Goal: Information Seeking & Learning: Check status

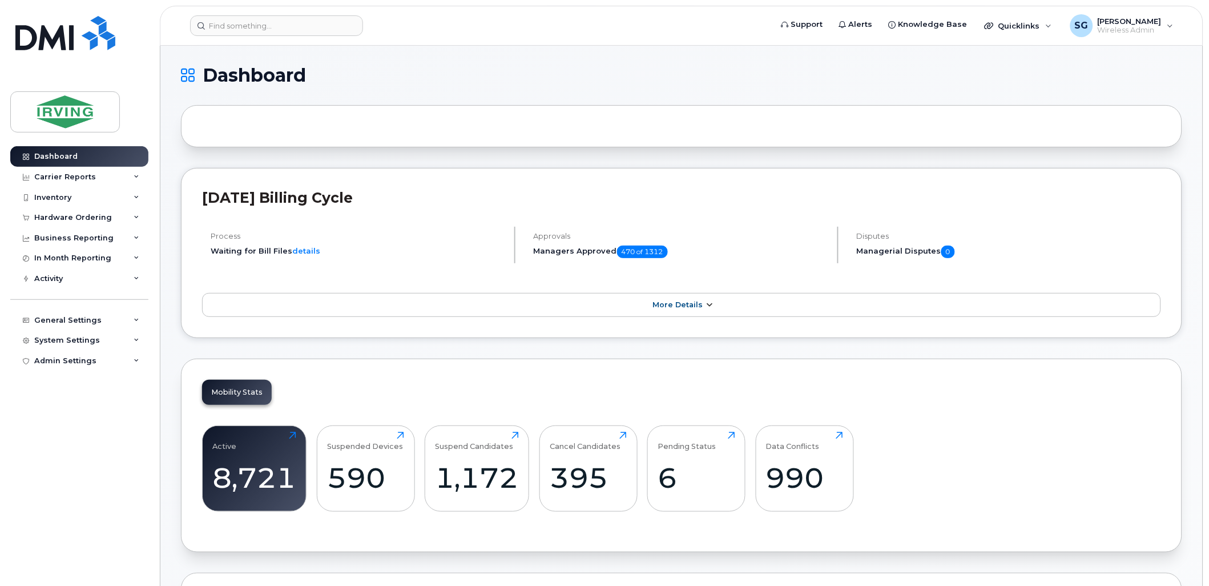
click at [699, 302] on span "More Details" at bounding box center [677, 304] width 50 height 9
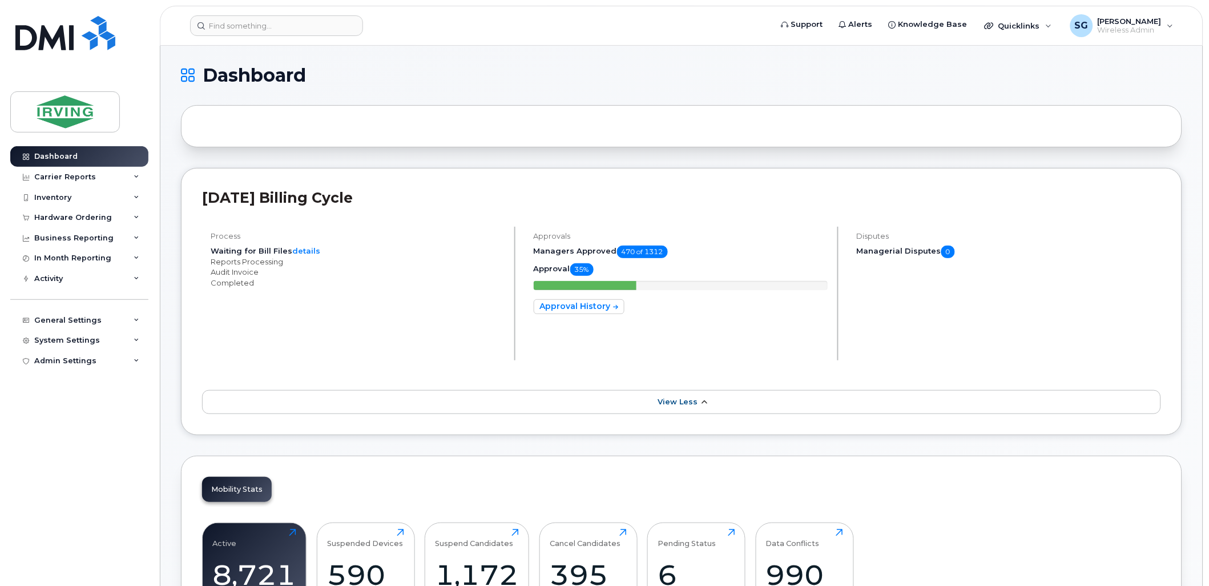
click at [704, 409] on link "View Less" at bounding box center [681, 402] width 959 height 24
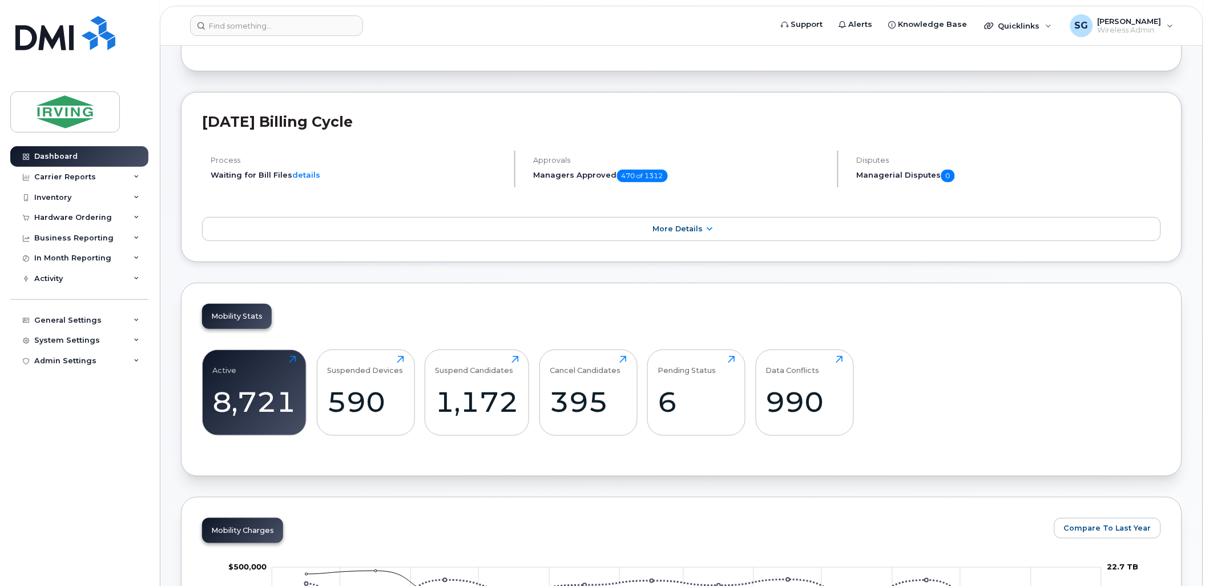
scroll to position [317, 0]
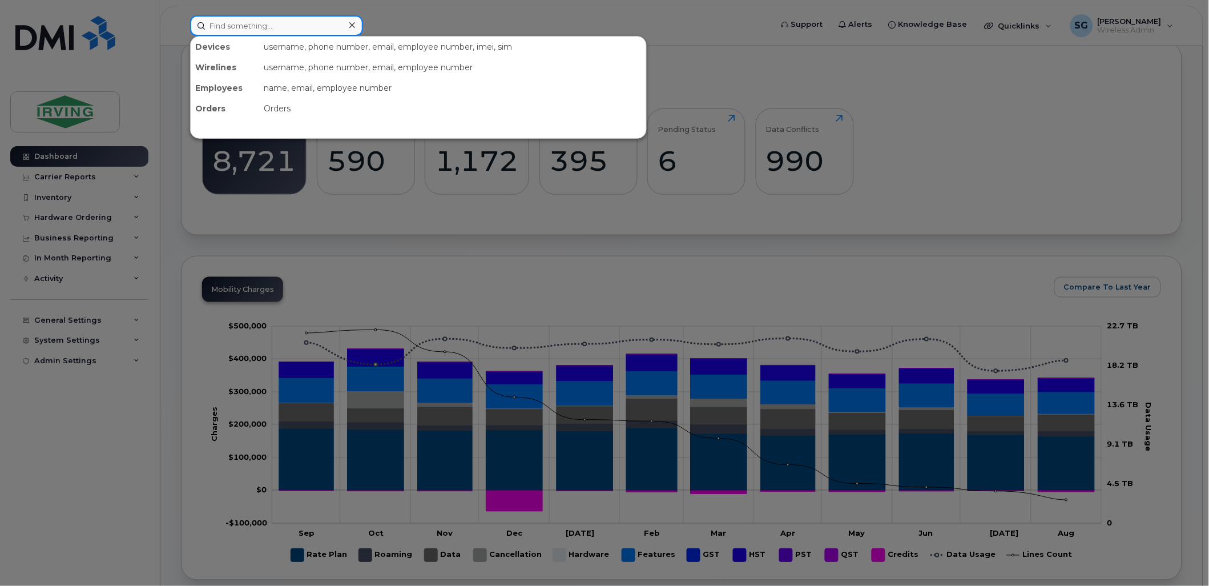
click at [289, 26] on input at bounding box center [276, 25] width 173 height 21
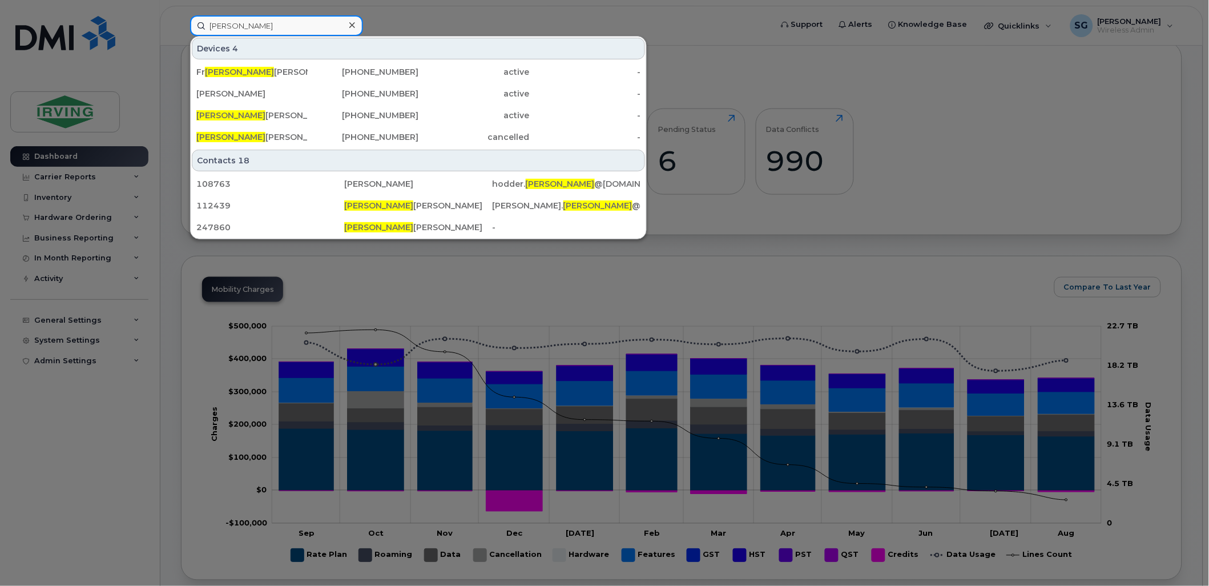
drag, startPoint x: 247, startPoint y: 29, endPoint x: 201, endPoint y: 29, distance: 45.7
click at [201, 29] on input "eddie" at bounding box center [276, 25] width 173 height 21
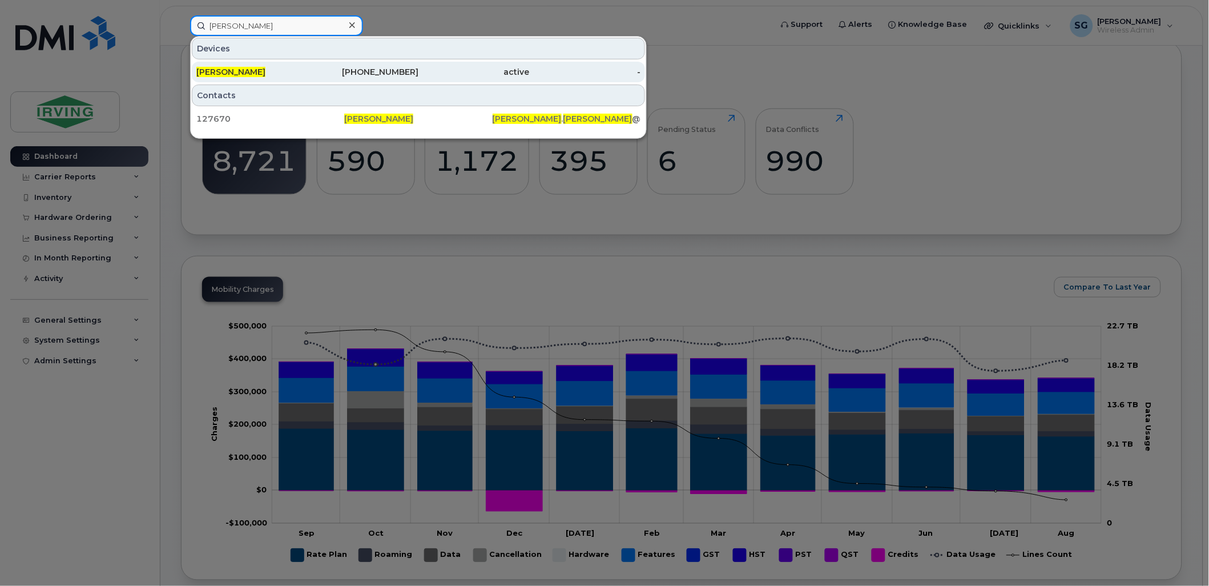
type input "edward hacala"
click at [297, 75] on div "Edward Hacala" at bounding box center [251, 71] width 111 height 11
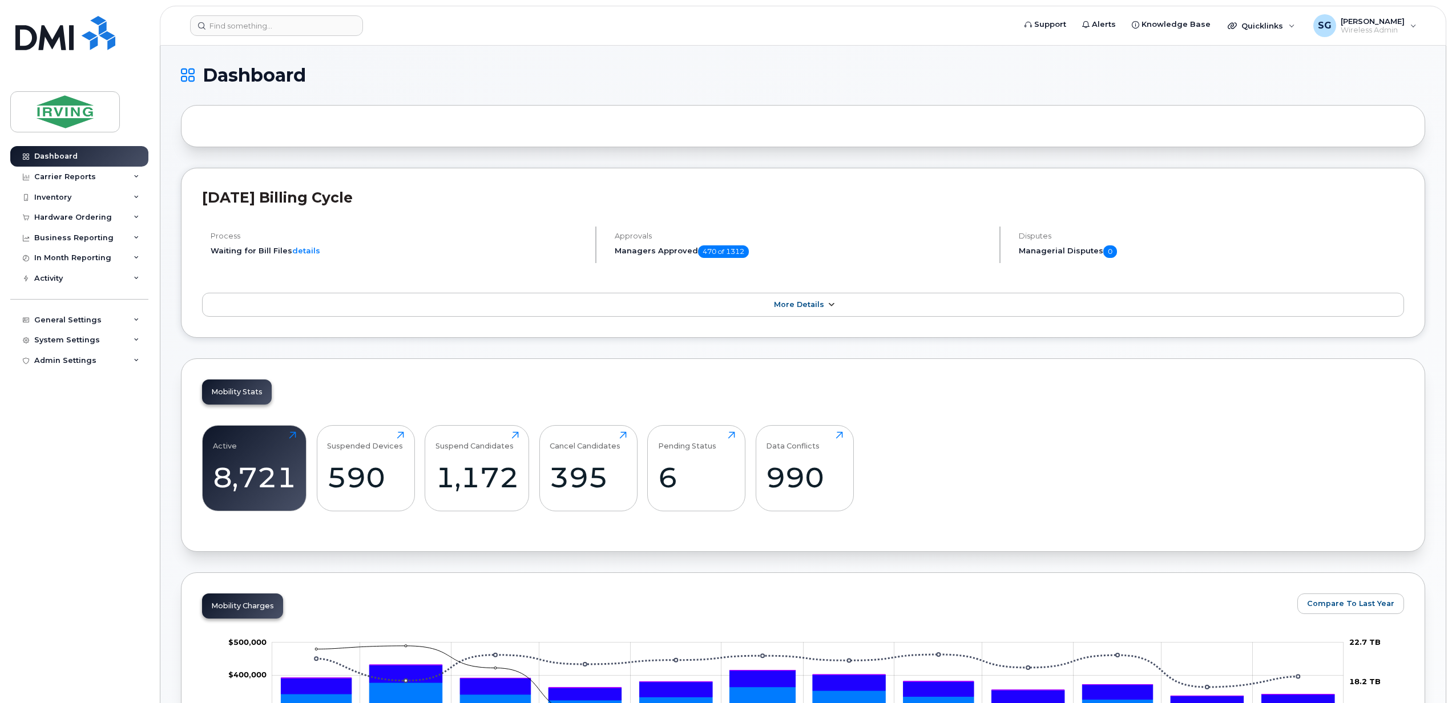
click at [795, 307] on span "More Details" at bounding box center [799, 304] width 50 height 9
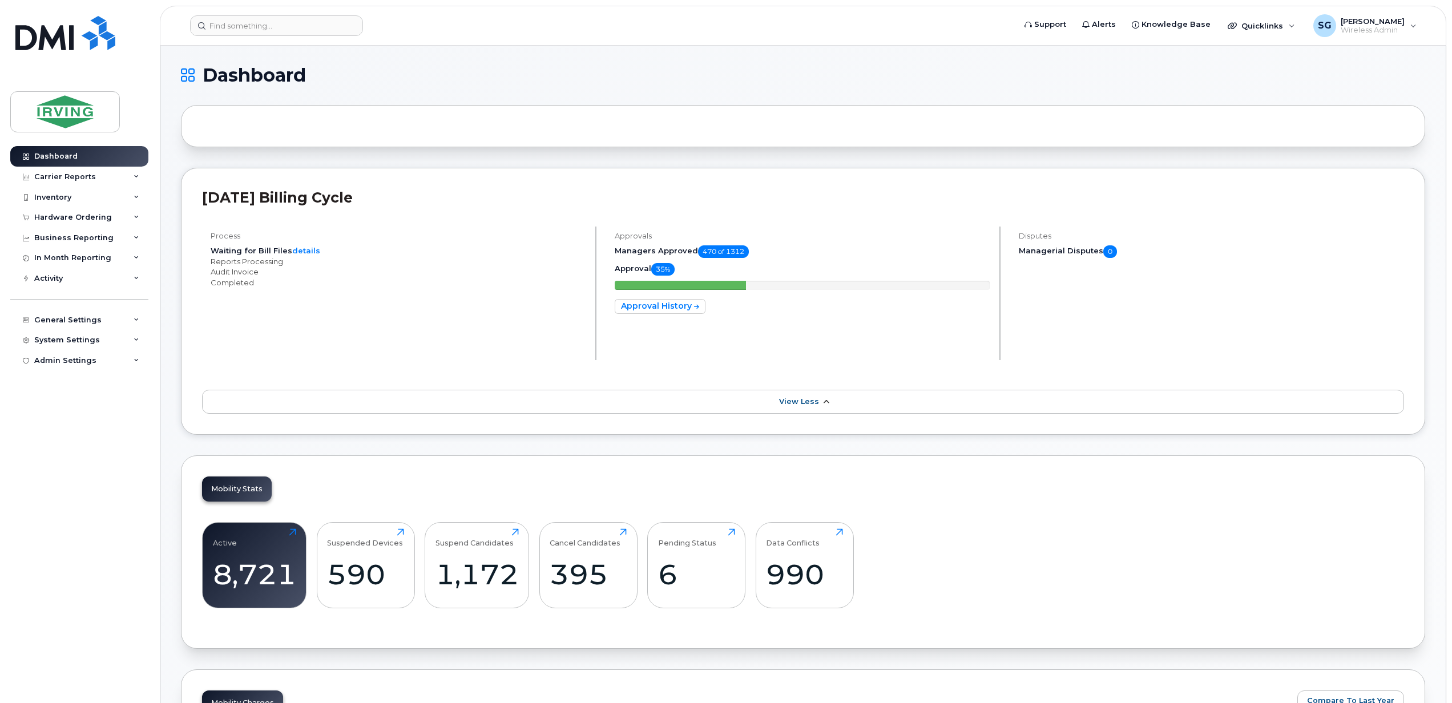
click at [784, 405] on span "View Less" at bounding box center [799, 401] width 40 height 9
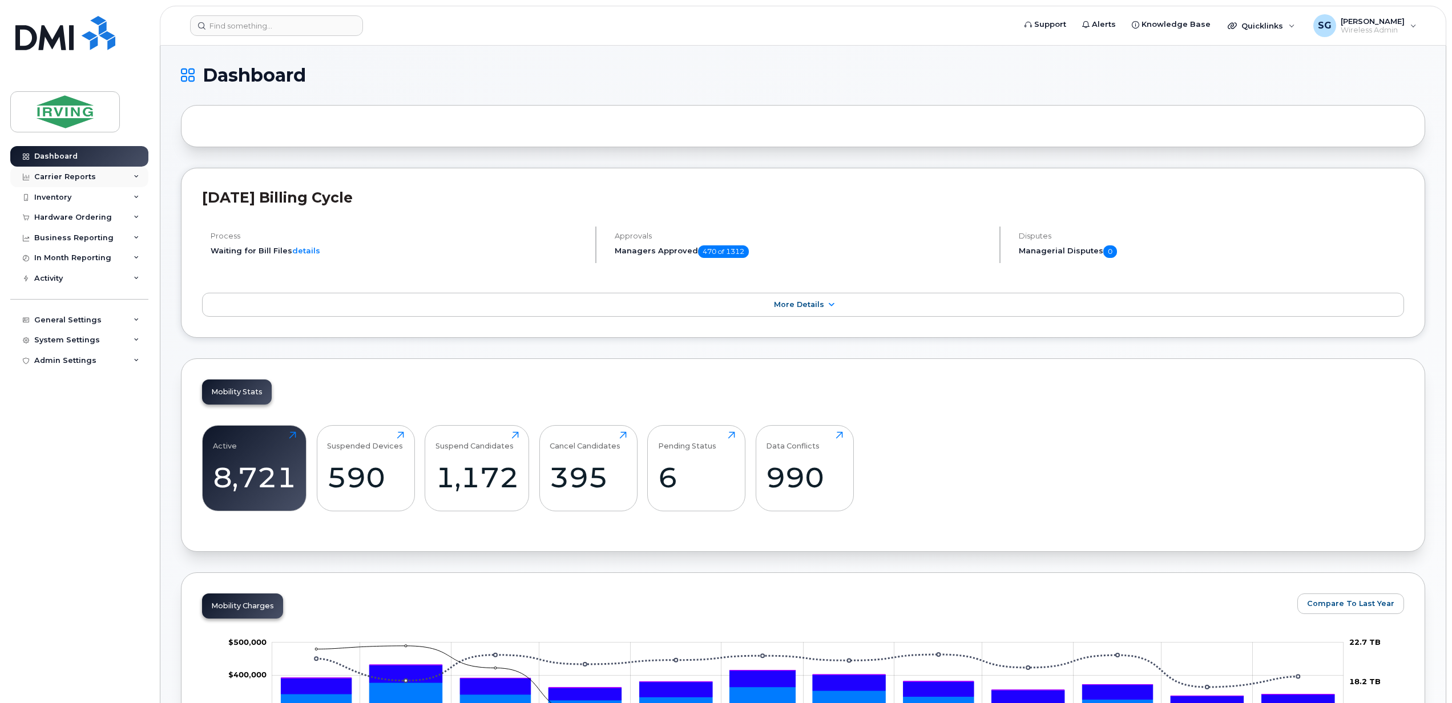
click at [96, 180] on div "Carrier Reports" at bounding box center [79, 177] width 138 height 21
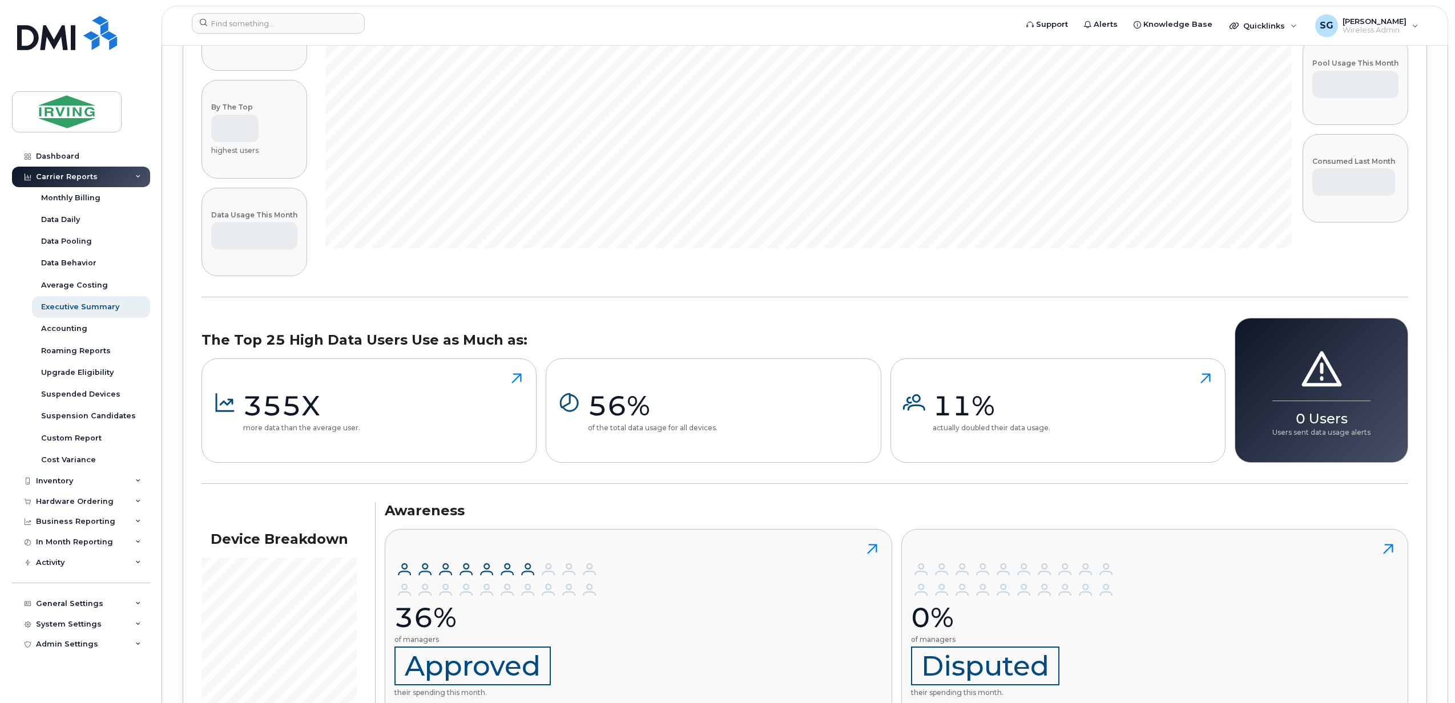
scroll to position [20833, 0]
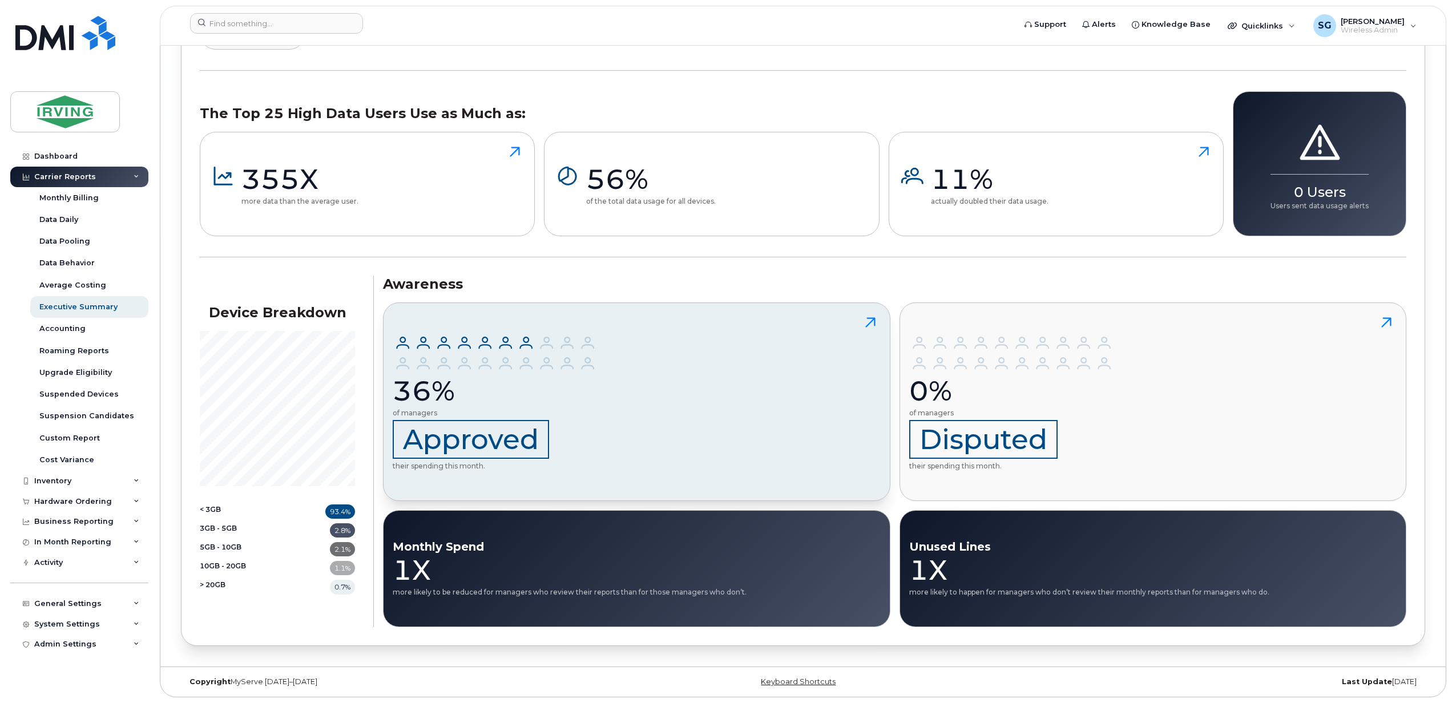
click at [868, 328] on icon at bounding box center [870, 322] width 21 height 21
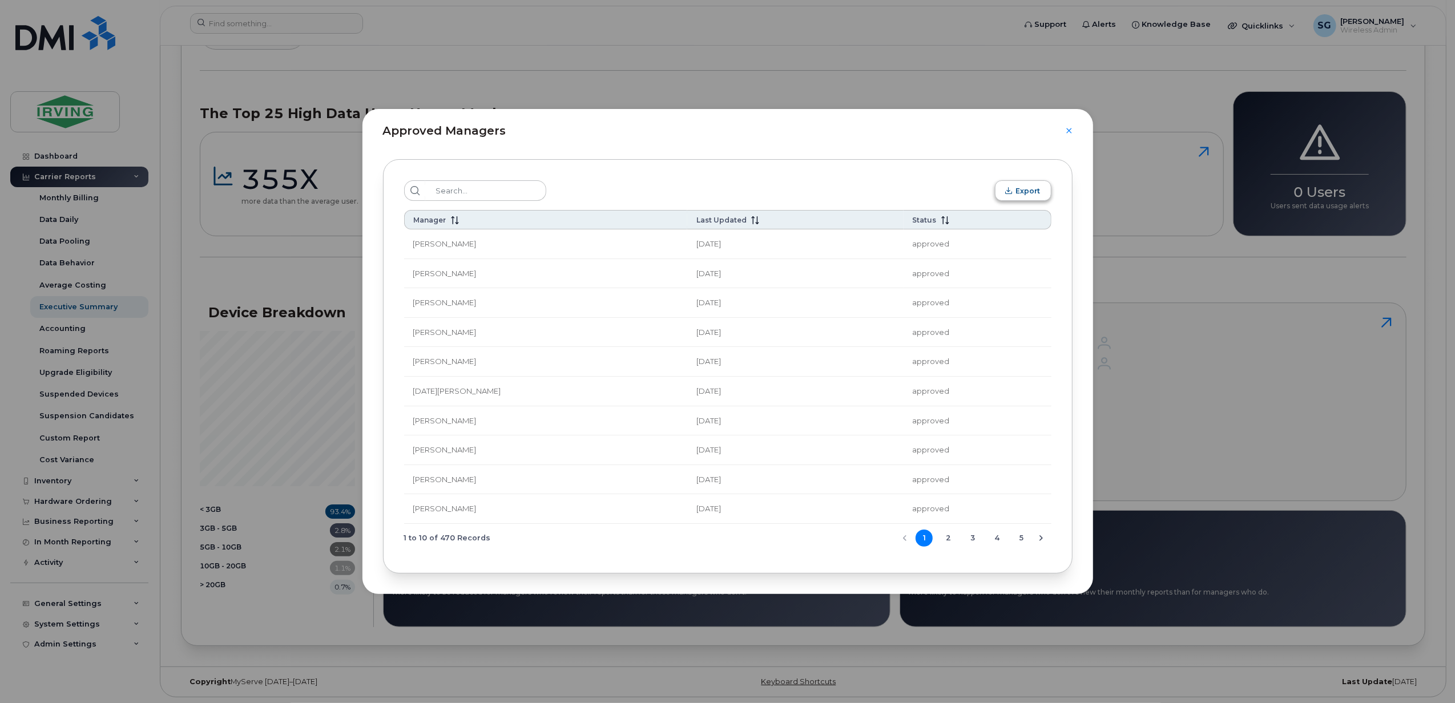
click at [1012, 194] on button "Export" at bounding box center [1023, 190] width 57 height 21
click at [1070, 128] on icon "Close" at bounding box center [1068, 130] width 5 height 5
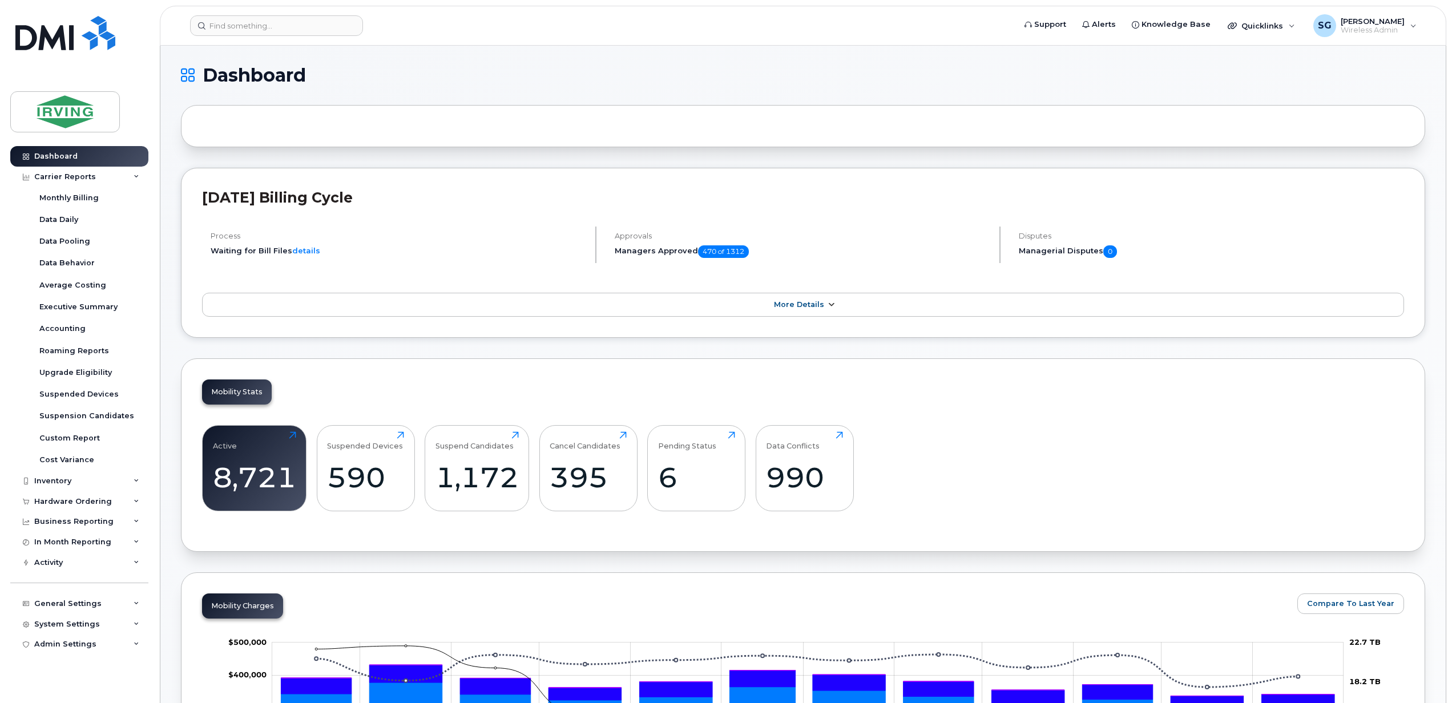
click at [806, 309] on span "More Details" at bounding box center [799, 304] width 50 height 9
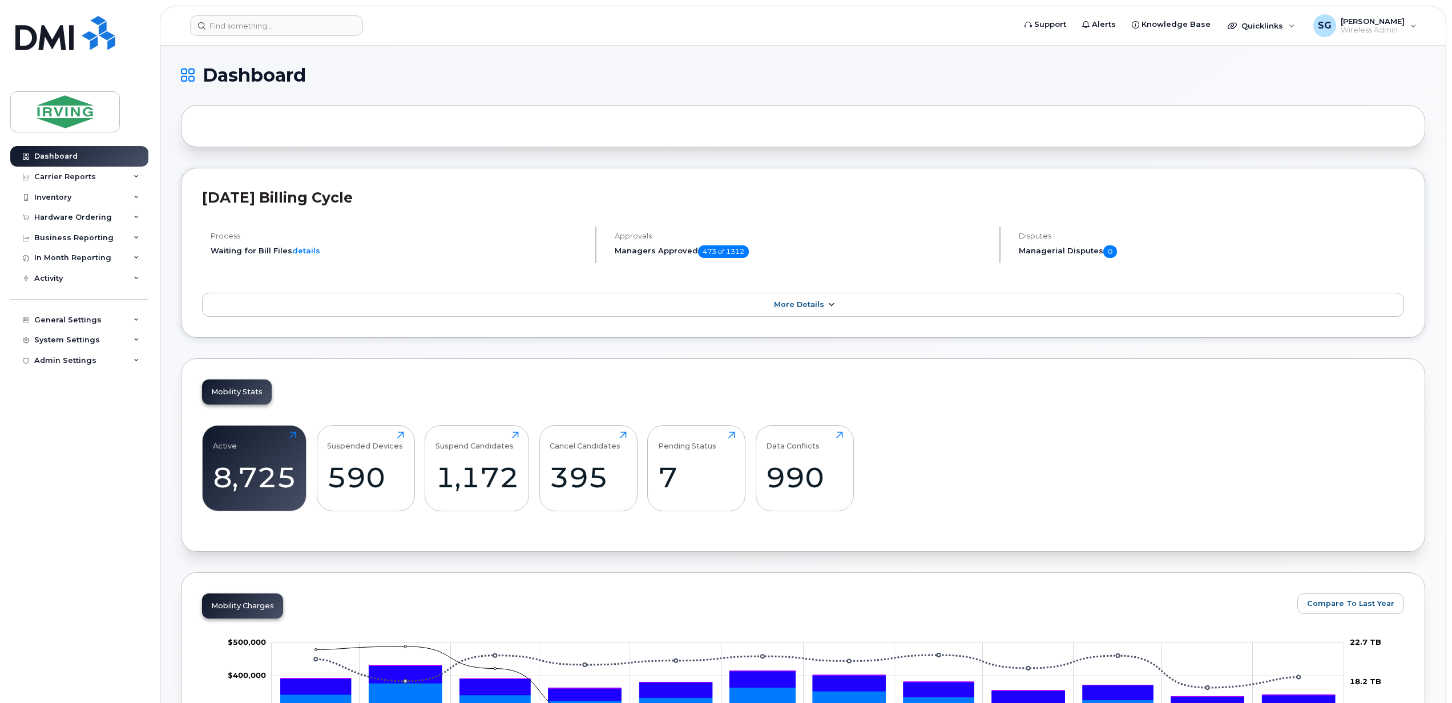
click at [800, 299] on link "More Details" at bounding box center [803, 305] width 1202 height 24
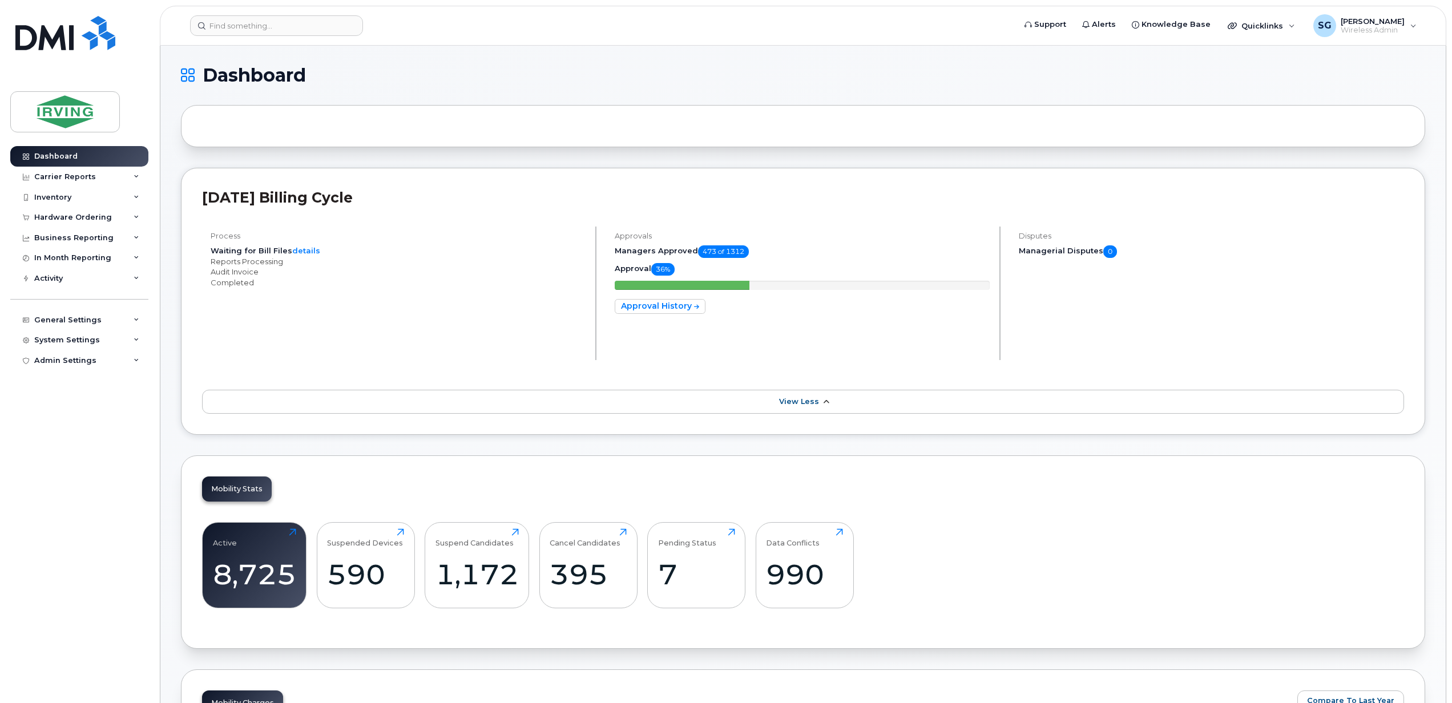
click at [809, 396] on link "View Less" at bounding box center [803, 402] width 1202 height 24
